Goal: Find specific page/section: Find specific page/section

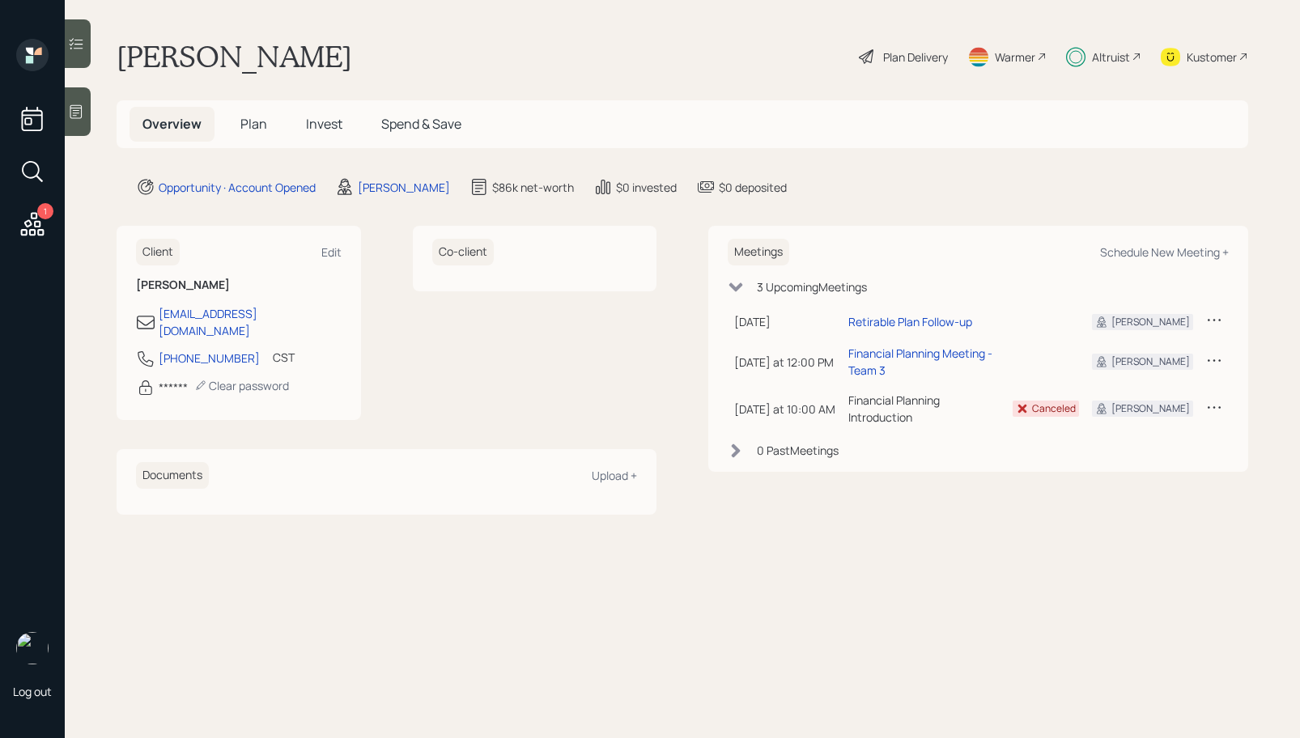
click at [270, 129] on h5 "Plan" at bounding box center [253, 124] width 53 height 35
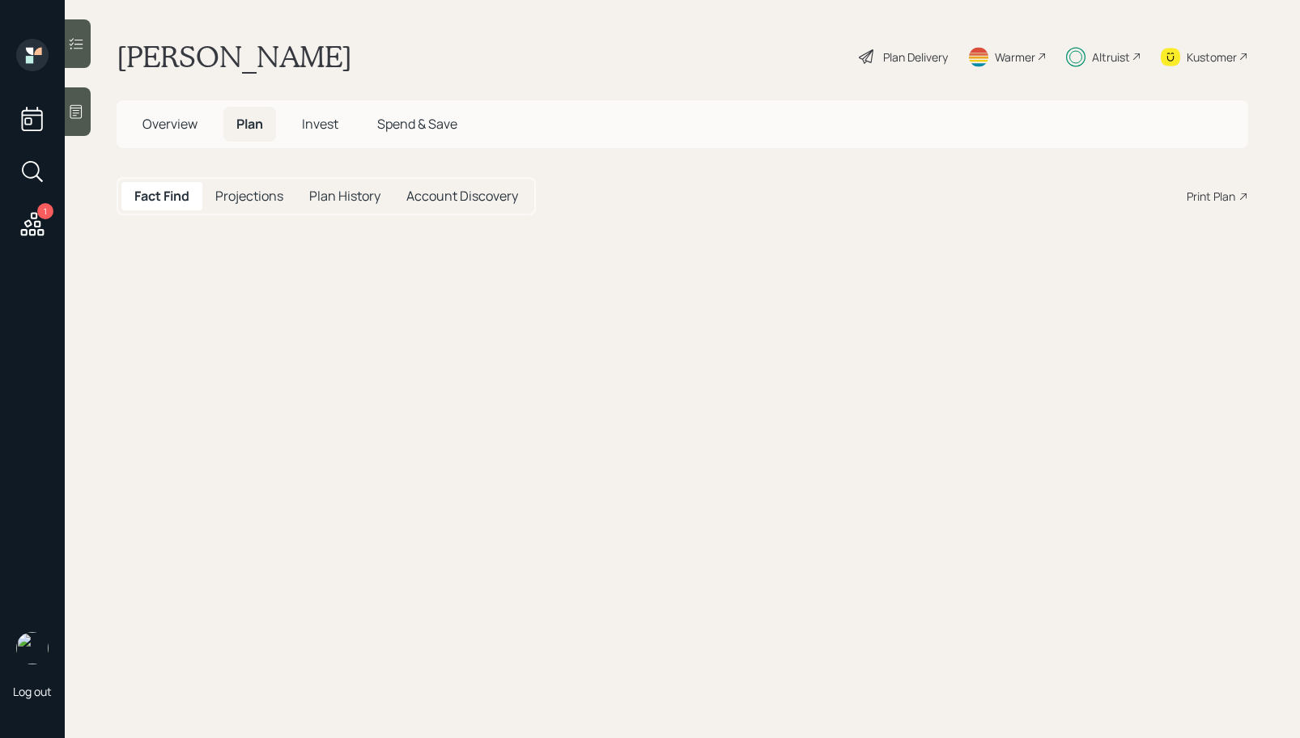
click at [266, 129] on h5 "Plan" at bounding box center [249, 124] width 53 height 35
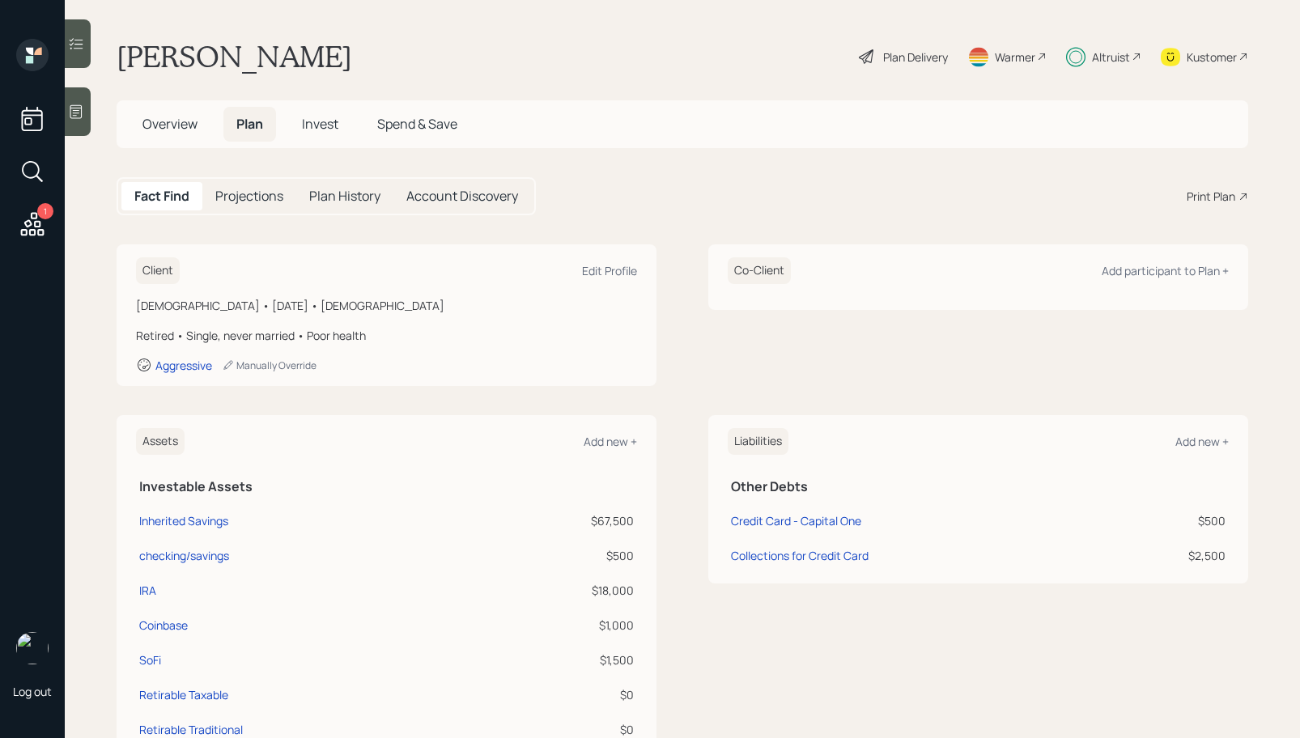
click at [316, 117] on span "Invest" at bounding box center [320, 124] width 36 height 18
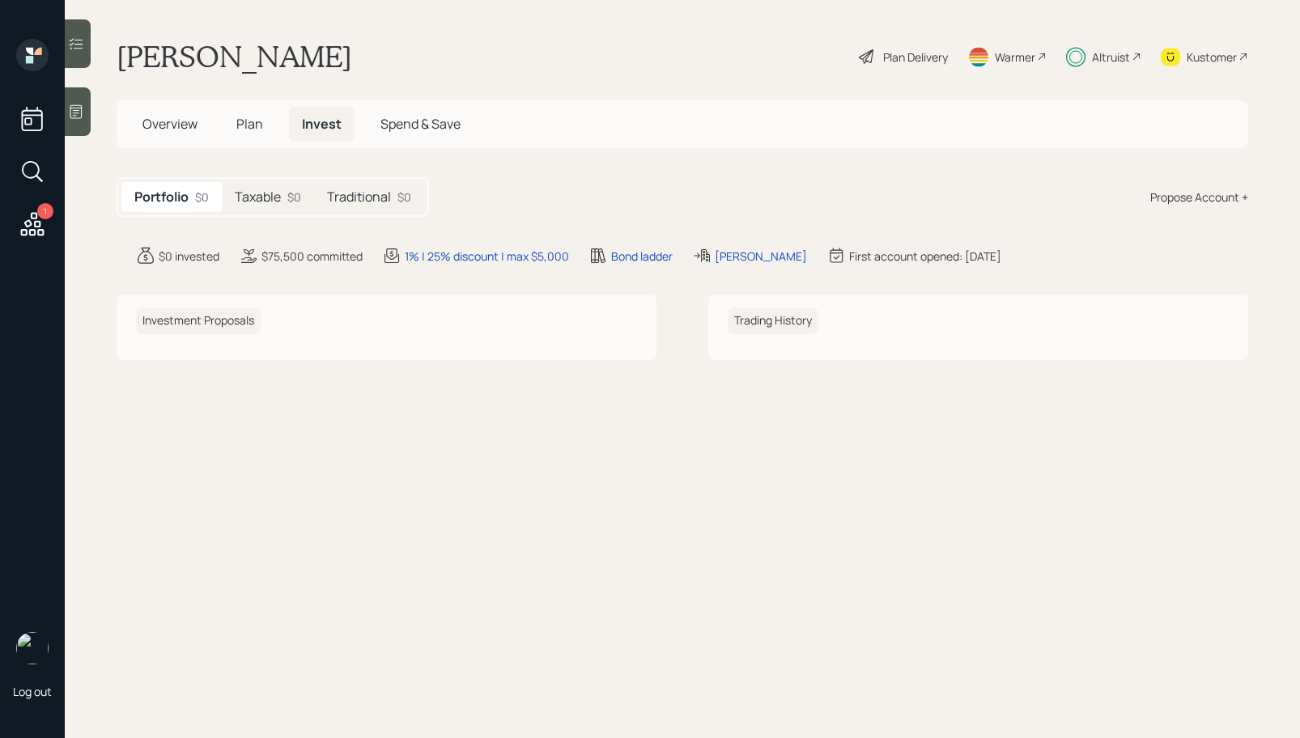
click at [281, 201] on h5 "Taxable" at bounding box center [258, 196] width 46 height 15
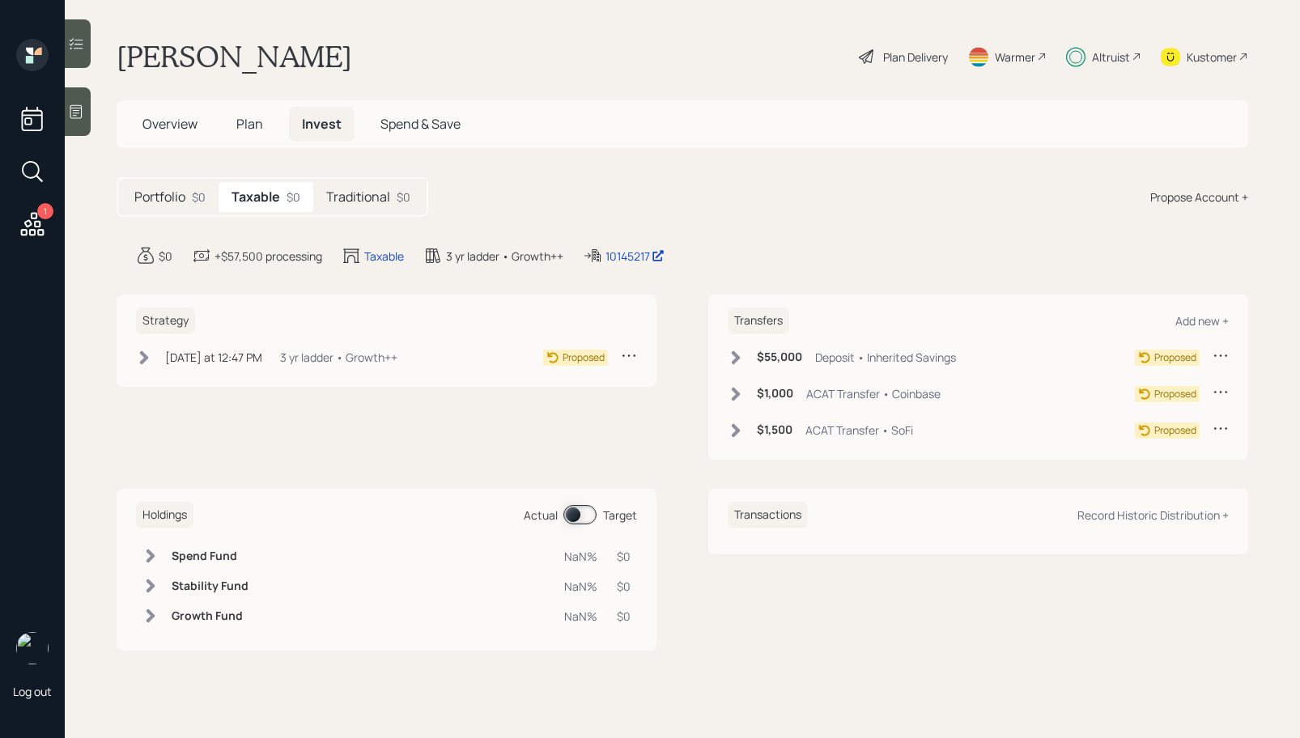
click at [385, 200] on h5 "Traditional" at bounding box center [358, 196] width 64 height 15
